Goal: Information Seeking & Learning: Learn about a topic

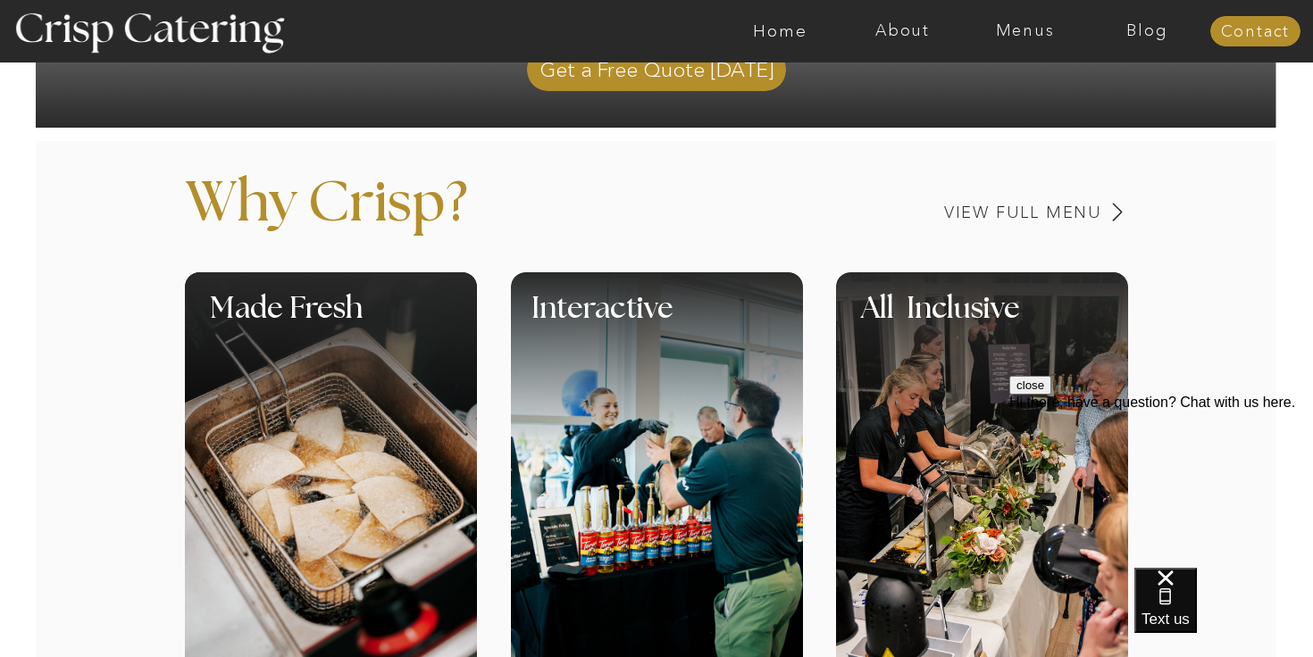
scroll to position [659, 0]
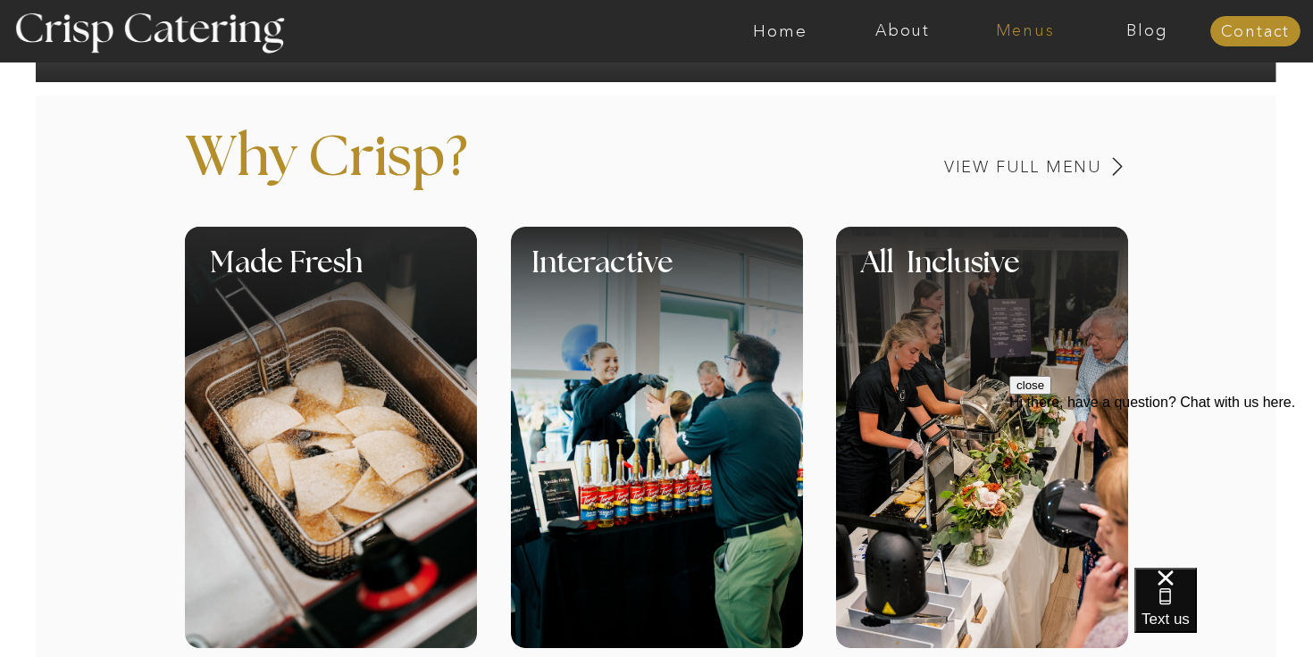
click at [1022, 34] on nav "Menus" at bounding box center [1025, 31] width 122 height 18
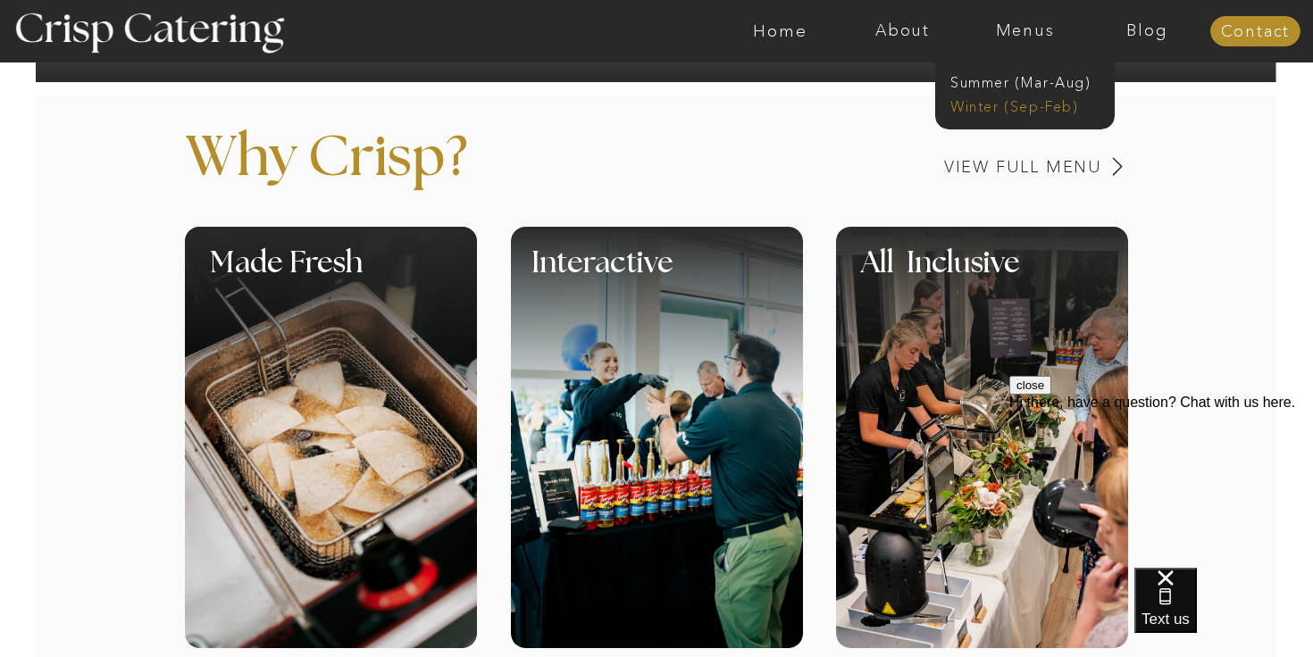
click at [991, 105] on nav "Winter (Sep-Feb)" at bounding box center [1023, 104] width 147 height 17
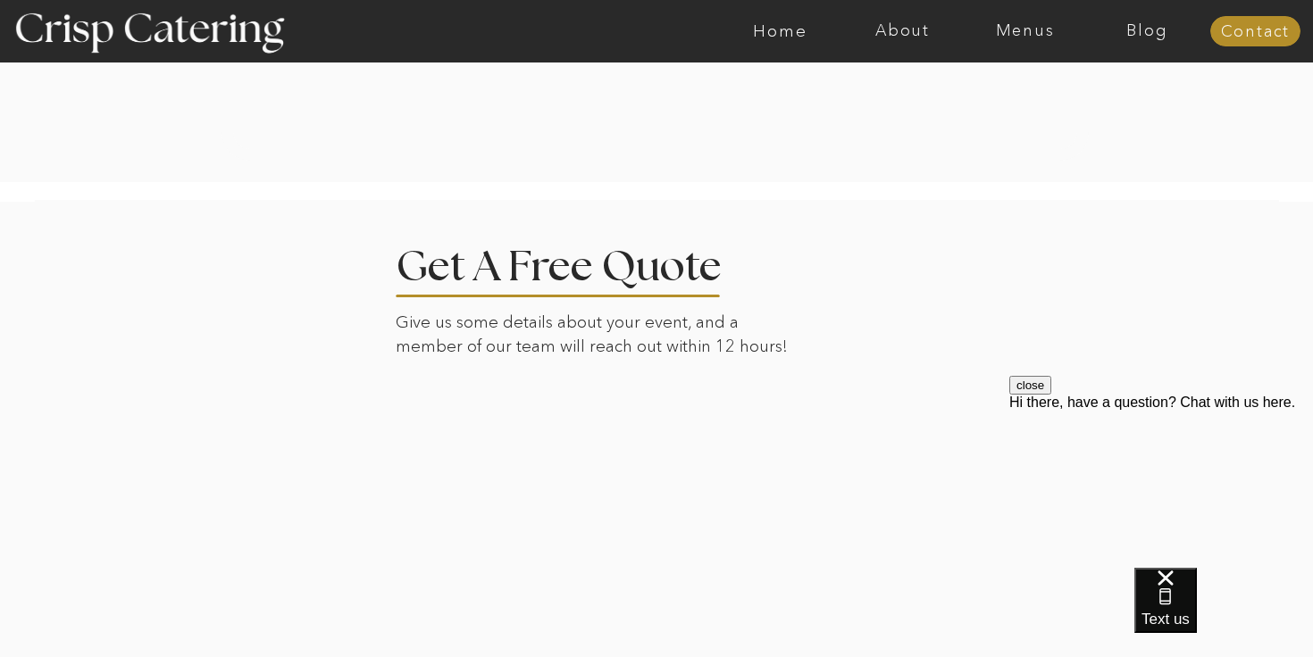
scroll to position [4241, 0]
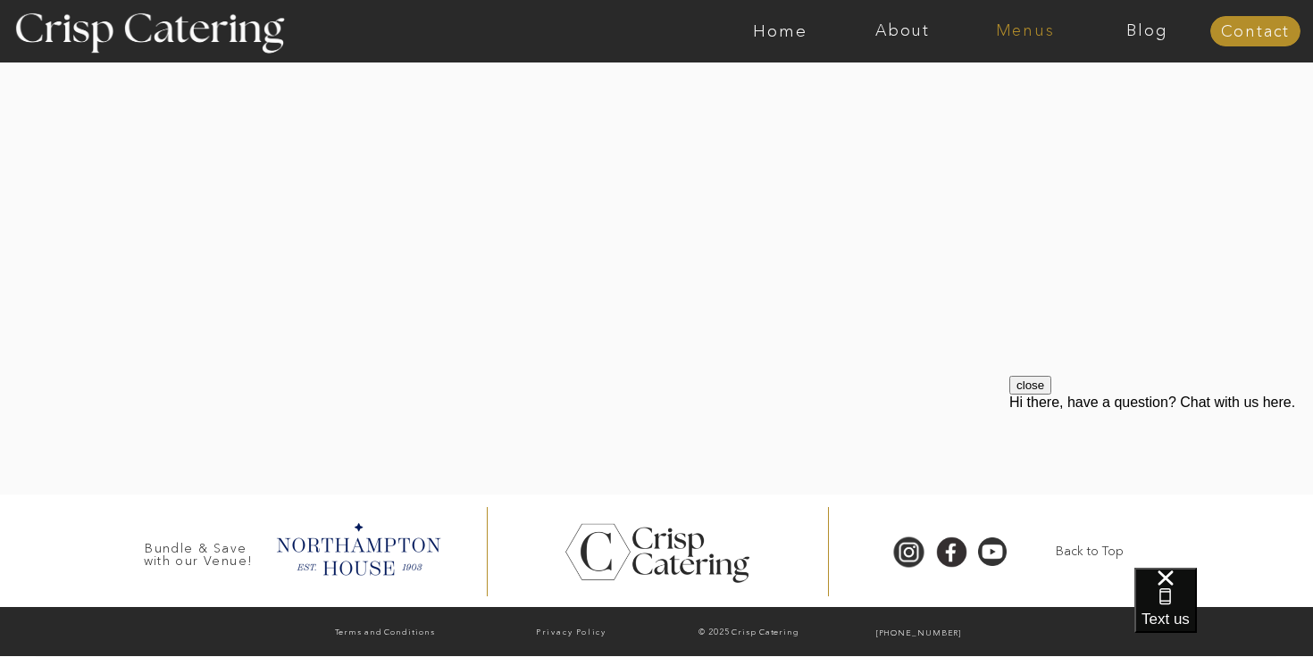
click at [991, 24] on nav "Menus" at bounding box center [1025, 31] width 122 height 18
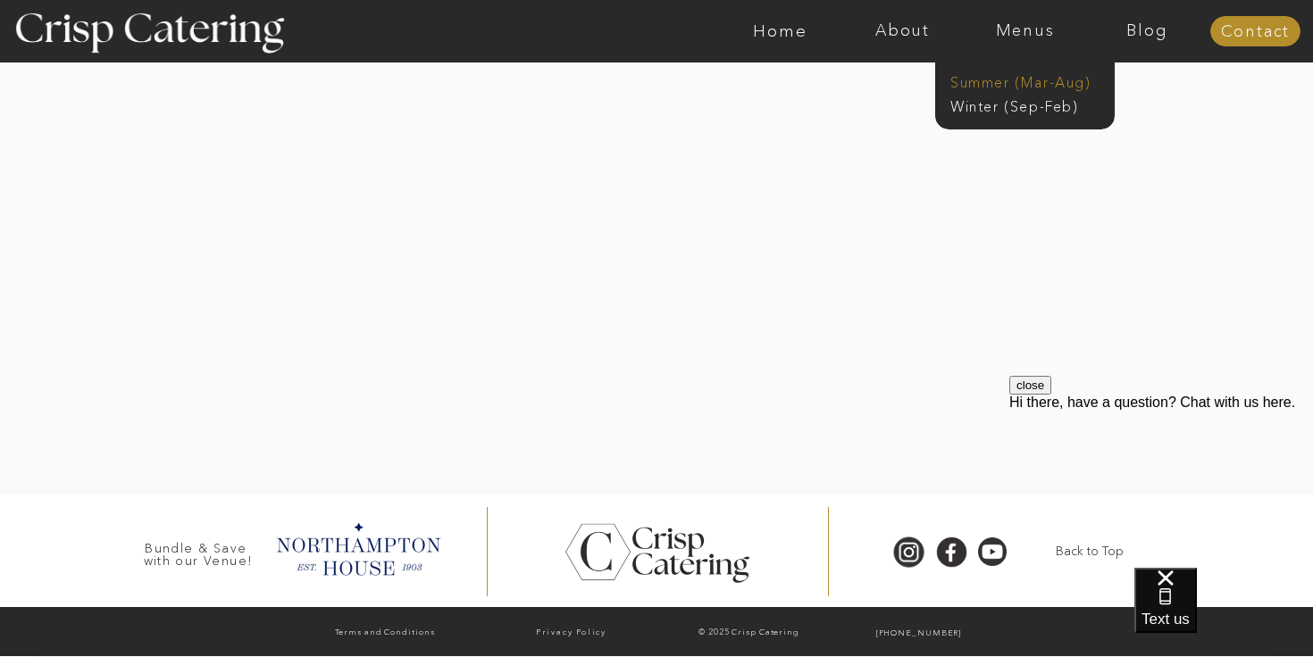
click at [1002, 86] on nav "Summer (Mar-Aug)" at bounding box center [1030, 80] width 160 height 17
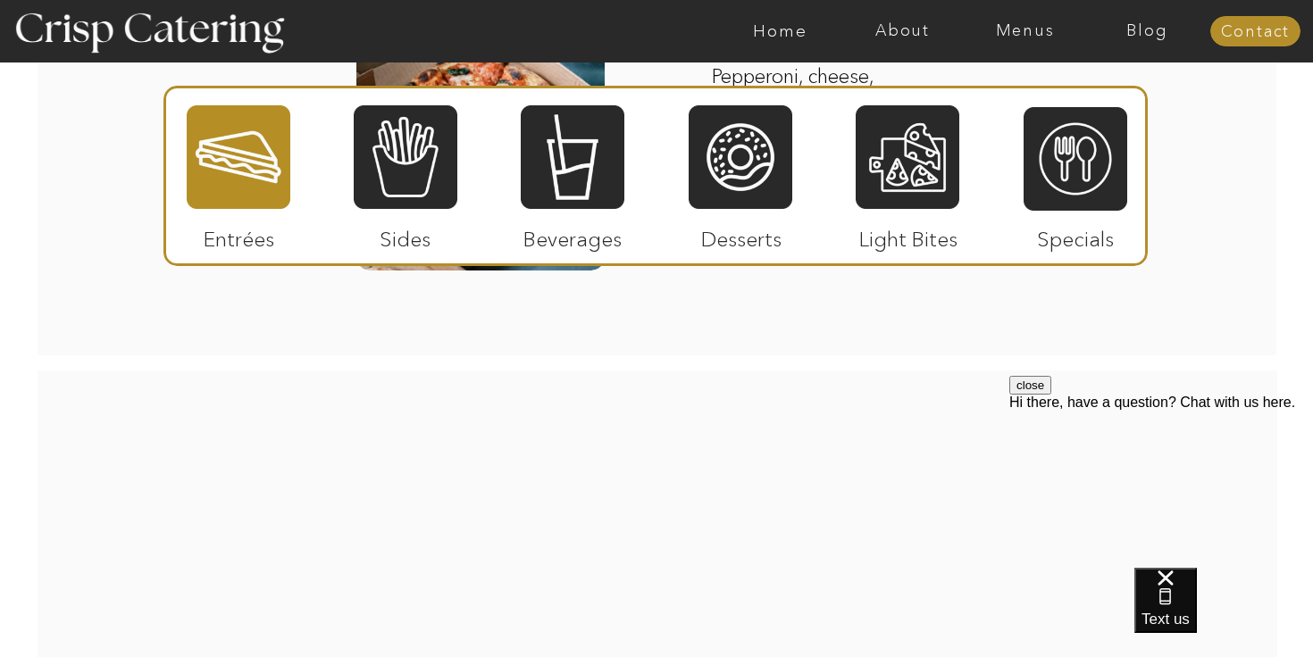
scroll to position [2209, 0]
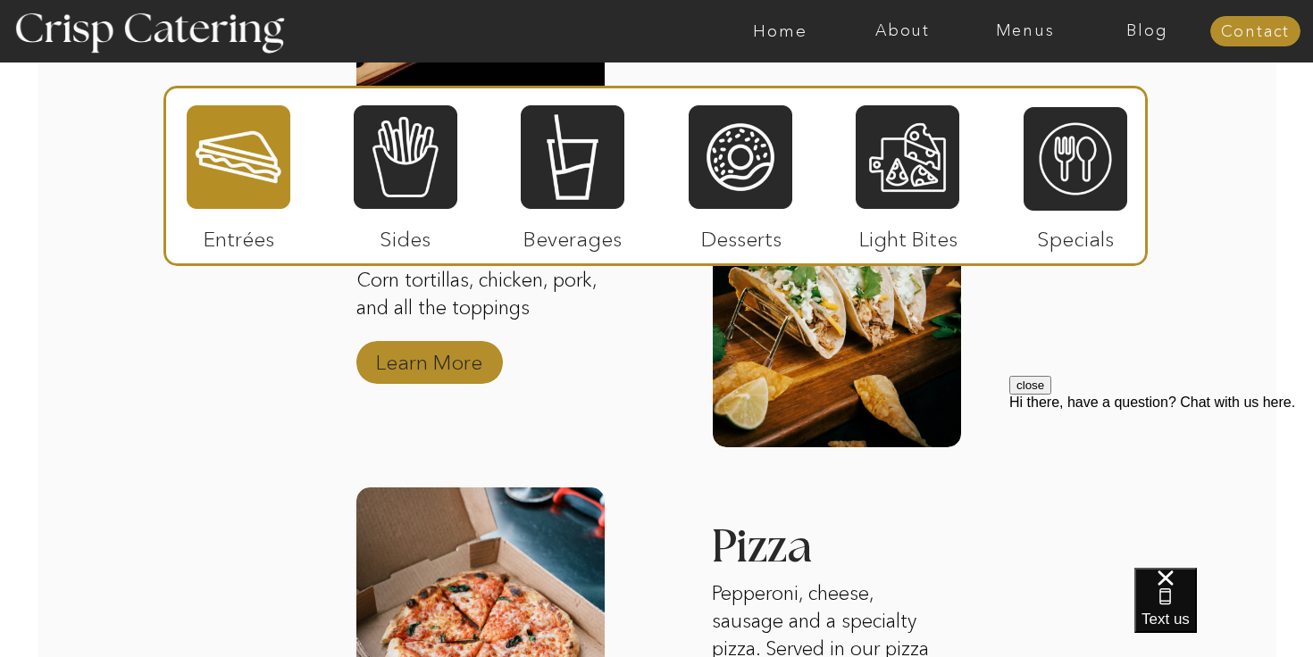
click at [486, 375] on p "Learn More" at bounding box center [429, 358] width 119 height 52
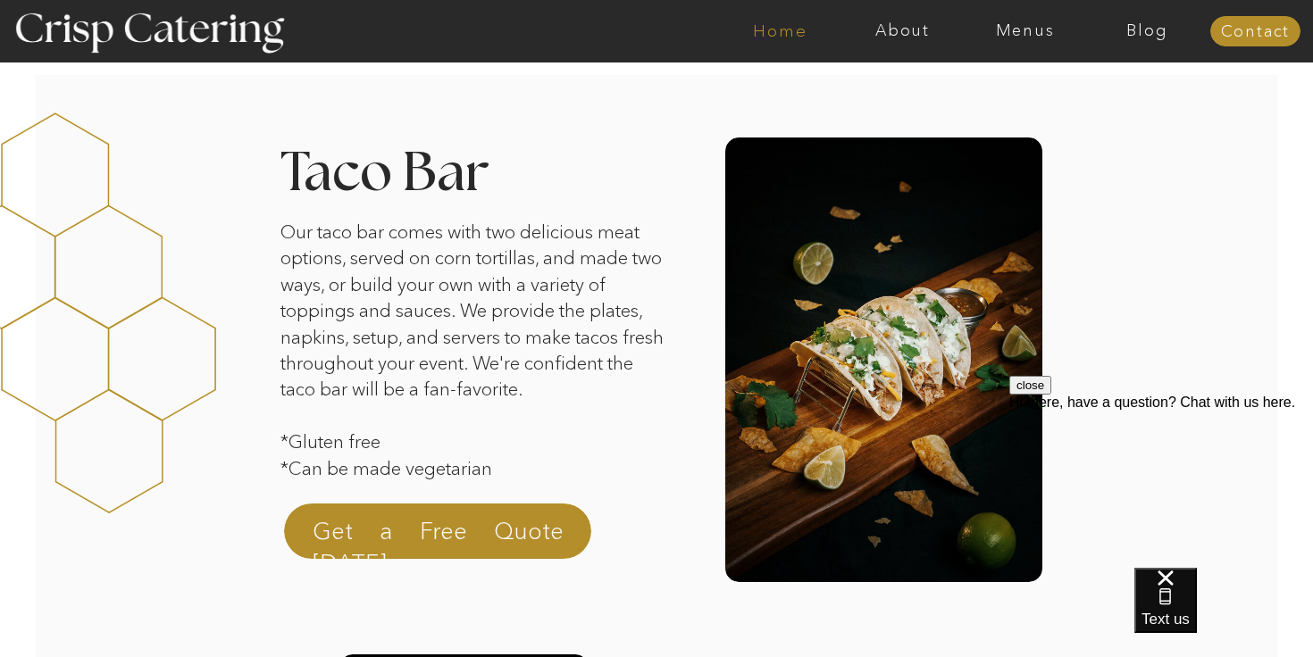
click at [784, 33] on nav "Home" at bounding box center [780, 31] width 122 height 18
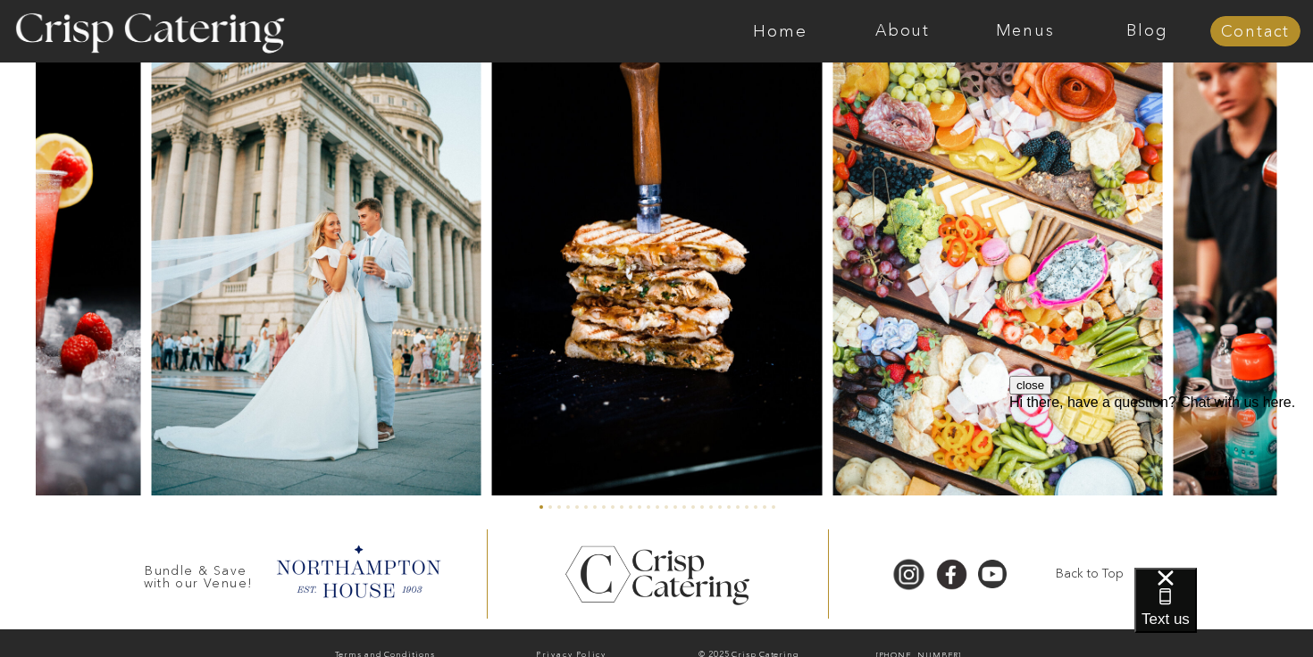
scroll to position [4274, 0]
